Goal: Check status: Check status

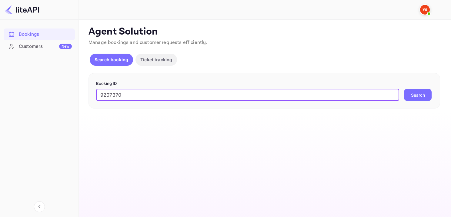
type input "9207370"
click at [411, 94] on button "Search" at bounding box center [418, 95] width 28 height 12
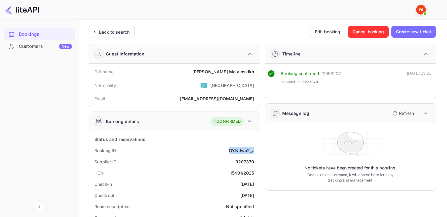
drag, startPoint x: 247, startPoint y: 148, endPoint x: 258, endPoint y: 148, distance: 11.2
copy div "DYNJwo2_z"
drag, startPoint x: 213, startPoint y: 70, endPoint x: 258, endPoint y: 68, distance: 44.9
click at [255, 69] on div "Full name Anna Molvinskikh" at bounding box center [174, 71] width 166 height 11
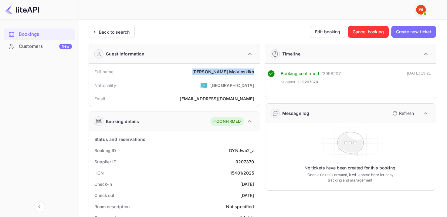
copy div "Anna Molvinskikh"
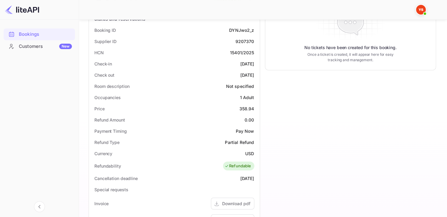
scroll to position [121, 0]
drag, startPoint x: 237, startPoint y: 108, endPoint x: 256, endPoint y: 109, distance: 18.8
click at [256, 109] on div "Price 358.94" at bounding box center [174, 107] width 166 height 11
copy div "358.94"
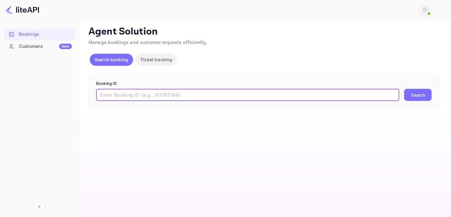
click at [242, 96] on input "text" at bounding box center [247, 95] width 303 height 12
type input "8989154"
click at [421, 98] on button "Search" at bounding box center [418, 95] width 28 height 12
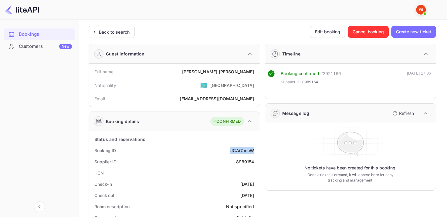
drag, startPoint x: 227, startPoint y: 151, endPoint x: 255, endPoint y: 150, distance: 28.5
click at [255, 150] on div "Booking ID JCAi7aeuW" at bounding box center [174, 150] width 166 height 11
copy div "JCAi7aeuW"
drag, startPoint x: 191, startPoint y: 72, endPoint x: 256, endPoint y: 70, distance: 64.7
click at [256, 70] on div "Full name [PERSON_NAME]" at bounding box center [174, 71] width 166 height 11
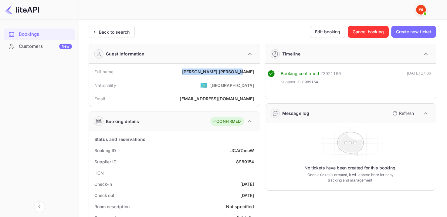
copy div "[PERSON_NAME]"
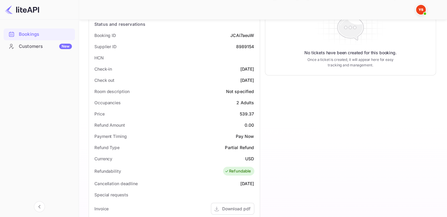
scroll to position [152, 0]
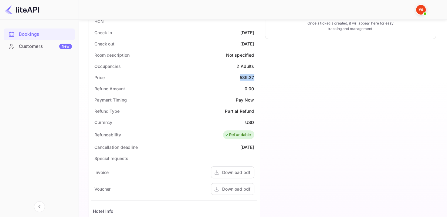
drag, startPoint x: 238, startPoint y: 75, endPoint x: 254, endPoint y: 74, distance: 15.8
click at [254, 74] on div "Price 539.37" at bounding box center [174, 77] width 166 height 11
copy div "539.37"
